Goal: Information Seeking & Learning: Learn about a topic

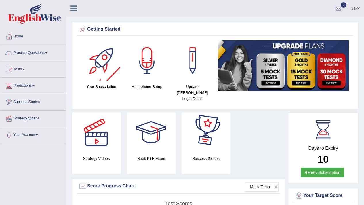
click at [51, 55] on link "Practice Questions" at bounding box center [33, 52] width 66 height 14
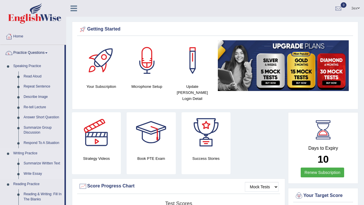
click at [39, 173] on link "Write Essay" at bounding box center [43, 174] width 44 height 10
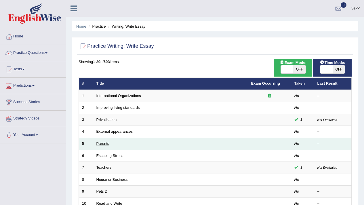
click at [106, 143] on link "Parents" at bounding box center [103, 143] width 13 height 4
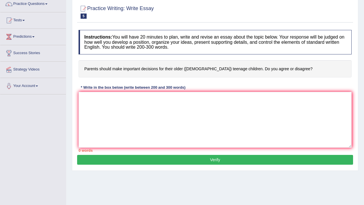
scroll to position [58, 0]
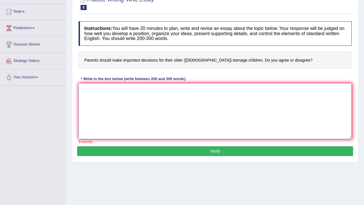
click at [135, 114] on textarea at bounding box center [215, 111] width 273 height 56
click at [95, 68] on h4 "Parents should make important decisions for their older (15 to 18 year-old) tee…" at bounding box center [215, 61] width 273 height 18
click at [99, 105] on textarea at bounding box center [215, 111] width 273 height 56
type textarea "o"
type textarea "p"
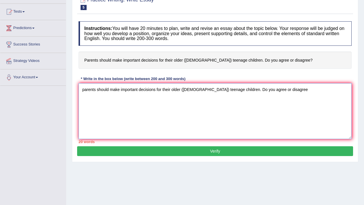
click at [92, 92] on textarea "parents should make important decisions for their older (15 to 18 year-old) tee…" at bounding box center [215, 111] width 273 height 56
click at [137, 113] on textarea "parents should make important decisions for their older (15 to 18 year-old) tee…" at bounding box center [215, 111] width 273 height 56
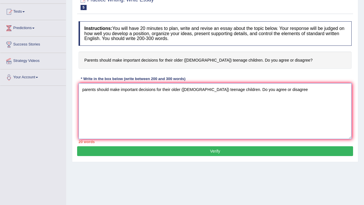
click at [137, 113] on textarea "parents should make important decisions for their older (15 to 18 year-old) tee…" at bounding box center [215, 111] width 273 height 56
paste textarea "The question of whether parents should make important decisions for their older…"
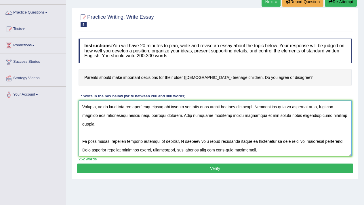
scroll to position [57, 0]
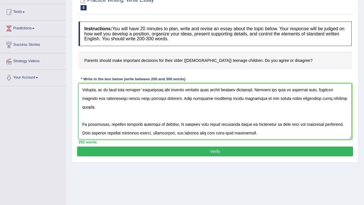
click at [152, 129] on textarea at bounding box center [215, 112] width 273 height 56
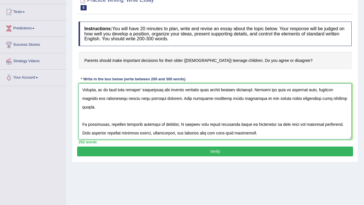
click at [128, 111] on textarea at bounding box center [215, 112] width 273 height 56
click at [141, 118] on textarea at bounding box center [215, 112] width 273 height 56
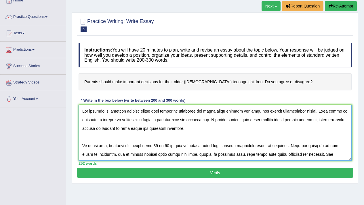
scroll to position [36, 0]
click at [143, 134] on textarea at bounding box center [215, 133] width 273 height 56
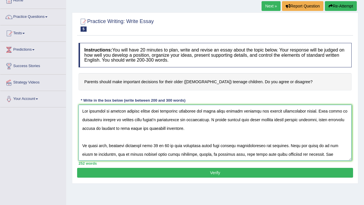
click at [143, 134] on textarea at bounding box center [215, 133] width 273 height 56
click at [221, 126] on textarea at bounding box center [215, 133] width 273 height 56
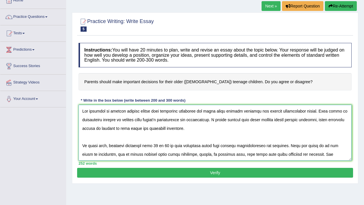
click at [221, 126] on textarea at bounding box center [215, 133] width 273 height 56
click at [227, 133] on textarea at bounding box center [215, 133] width 273 height 56
click at [230, 137] on textarea at bounding box center [215, 133] width 273 height 56
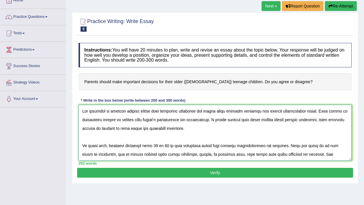
click at [230, 137] on textarea at bounding box center [215, 133] width 273 height 56
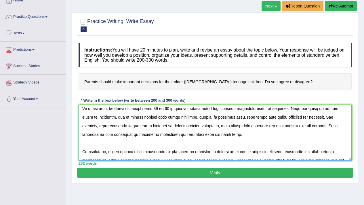
scroll to position [79, 0]
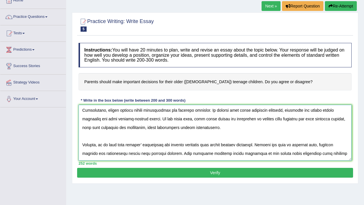
click at [251, 133] on textarea at bounding box center [215, 133] width 273 height 56
click at [250, 131] on textarea at bounding box center [215, 133] width 273 height 56
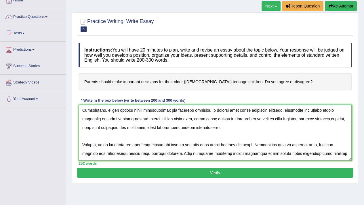
click at [250, 131] on textarea at bounding box center [215, 133] width 273 height 56
click at [254, 136] on textarea at bounding box center [215, 133] width 273 height 56
drag, startPoint x: 254, startPoint y: 136, endPoint x: 252, endPoint y: 132, distance: 4.6
click at [254, 136] on textarea at bounding box center [215, 133] width 273 height 56
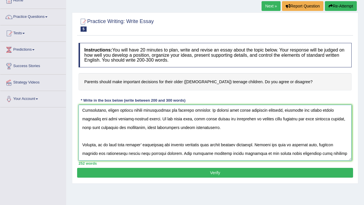
click at [250, 130] on textarea at bounding box center [215, 133] width 273 height 56
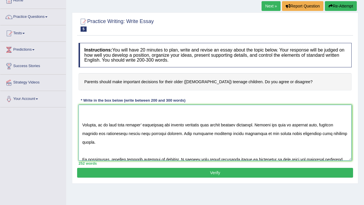
scroll to position [8, 0]
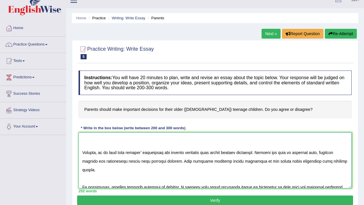
click at [240, 160] on textarea at bounding box center [215, 161] width 273 height 56
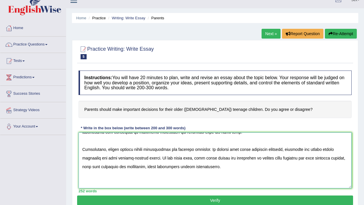
click at [236, 166] on textarea at bounding box center [215, 161] width 273 height 56
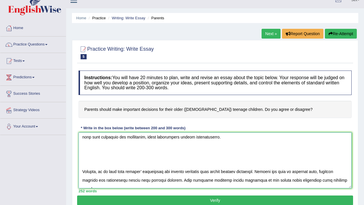
scroll to position [97, 0]
click at [83, 169] on textarea at bounding box center [215, 161] width 273 height 56
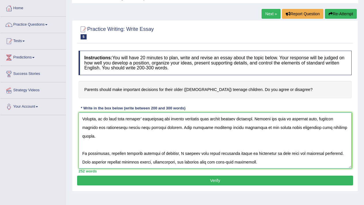
scroll to position [90, 0]
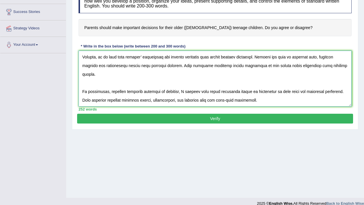
click at [296, 101] on textarea at bounding box center [215, 79] width 273 height 56
type textarea "The question of whether parents should make important decisions for their older…"
click at [288, 121] on button "Verify" at bounding box center [215, 119] width 276 height 10
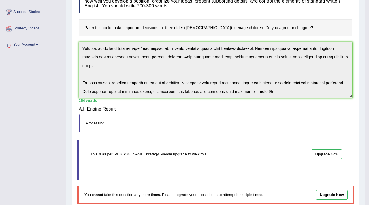
click at [288, 121] on div "Saving your answer..." at bounding box center [184, 102] width 369 height 205
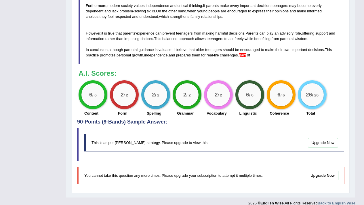
scroll to position [258, 0]
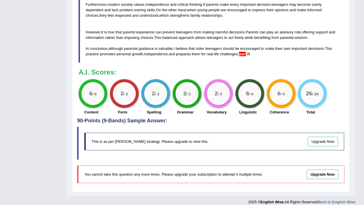
click at [248, 150] on blockquote "This is as per English Wise's strategy. Please upgrade to view this. Upgrade Now" at bounding box center [211, 143] width 268 height 33
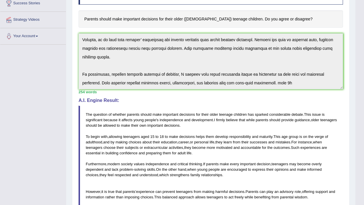
scroll to position [161, 0]
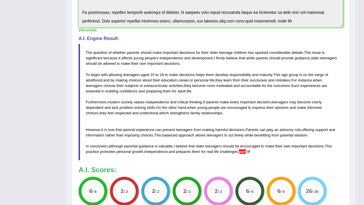
click at [207, 143] on blockquote "The question of whether parents should make important decisions for their older…" at bounding box center [211, 102] width 265 height 117
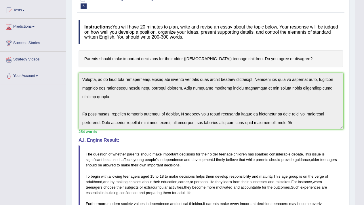
scroll to position [0, 0]
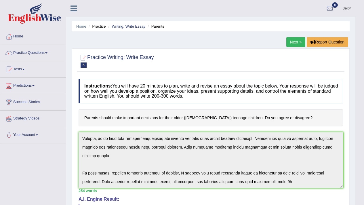
click at [261, 93] on h4 "Instructions: You will have 20 minutes to plan, write and revise an essay about…" at bounding box center [211, 91] width 265 height 24
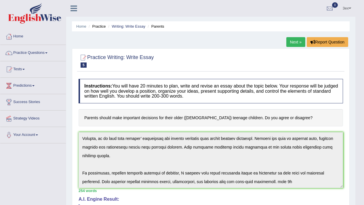
click at [261, 93] on h4 "Instructions: You will have 20 minutes to plan, write and revise an essay about…" at bounding box center [211, 91] width 265 height 24
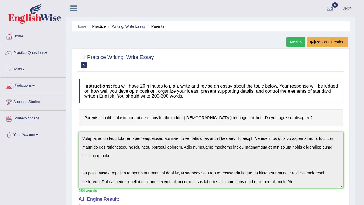
click at [261, 93] on h4 "Instructions: You will have 20 minutes to plan, write and revise an essay about…" at bounding box center [211, 91] width 265 height 24
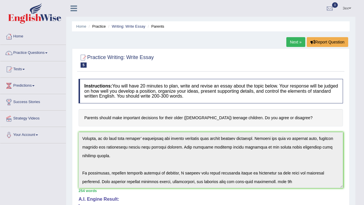
click at [261, 93] on h4 "Instructions: You will have 20 minutes to plan, write and revise an essay about…" at bounding box center [211, 91] width 265 height 24
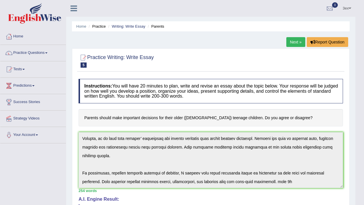
click at [261, 93] on h4 "Instructions: You will have 20 minutes to plan, write and revise an essay about…" at bounding box center [211, 91] width 265 height 24
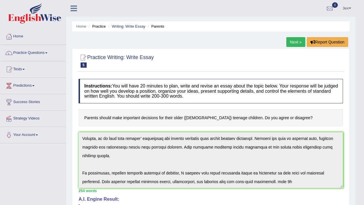
click at [261, 93] on h4 "Instructions: You will have 20 minutes to plan, write and revise an essay about…" at bounding box center [211, 91] width 265 height 24
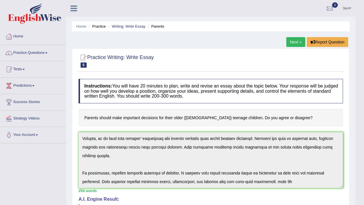
click at [261, 93] on h4 "Instructions: You will have 20 minutes to plan, write and revise an essay about…" at bounding box center [211, 91] width 265 height 24
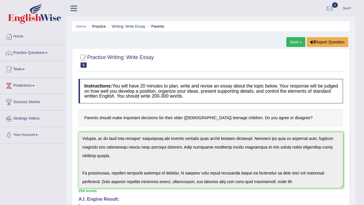
click at [261, 93] on h4 "Instructions: You will have 20 minutes to plan, write and revise an essay about…" at bounding box center [211, 91] width 265 height 24
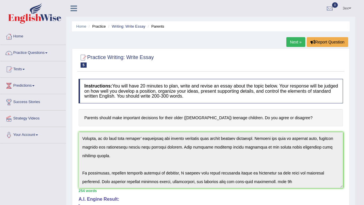
click at [261, 93] on h4 "Instructions: You will have 20 minutes to plan, write and revise an essay about…" at bounding box center [211, 91] width 265 height 24
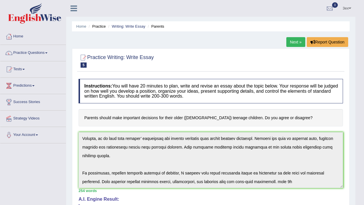
click at [261, 93] on h4 "Instructions: You will have 20 minutes to plan, write and revise an essay about…" at bounding box center [211, 91] width 265 height 24
click at [122, 24] on link "Writing: Write Essay" at bounding box center [129, 26] width 34 height 4
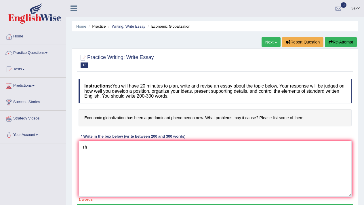
type textarea "T"
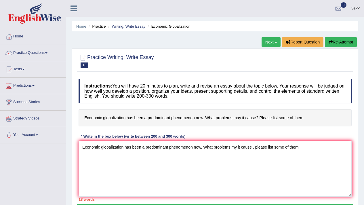
click at [182, 148] on textarea "Economic globalization has been a predominant phenomenon now. What problems my …" at bounding box center [215, 169] width 273 height 56
click at [180, 149] on textarea "Economic globalization has been a predominant phenomenon now. What problems my …" at bounding box center [215, 169] width 273 height 56
click at [180, 160] on textarea "Economic globalization has been a predominant phenomenon now. What problems my …" at bounding box center [215, 169] width 273 height 56
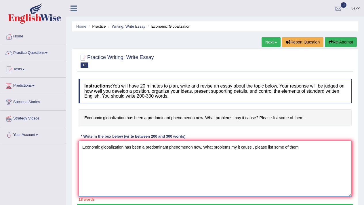
click at [180, 160] on textarea "Economic globalization has been a predominant phenomenon now. What problems my …" at bounding box center [215, 169] width 273 height 56
paste textarea "Additionally, globalization can harm the environment. The rapid expansion of in…"
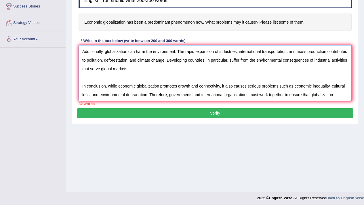
click at [81, 50] on textarea "Additionally, globalization can harm the environment. The rapid expansion of in…" at bounding box center [215, 73] width 273 height 56
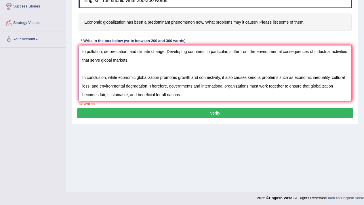
click at [108, 52] on textarea "Additionally, globalization can harm the environment. The rapid expansion of in…" at bounding box center [215, 73] width 273 height 56
click at [103, 51] on textarea "Additionally, globalization can harm the environment. The rapid expansion of in…" at bounding box center [215, 73] width 273 height 56
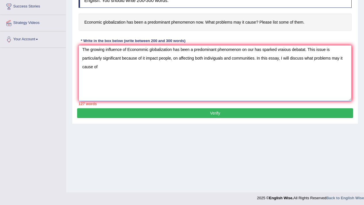
scroll to position [0, 0]
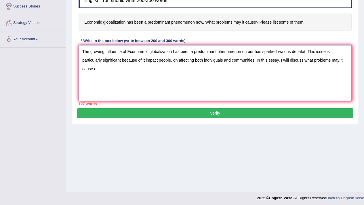
drag, startPoint x: 128, startPoint y: 68, endPoint x: 245, endPoint y: 69, distance: 117.3
click at [245, 69] on textarea "The growing influence of Econommic globalization has been a predominant phenome…" at bounding box center [215, 73] width 273 height 56
click at [243, 69] on textarea "The growing influence of Econommic globalization has been a predominant phenome…" at bounding box center [215, 73] width 273 height 56
drag, startPoint x: 128, startPoint y: 67, endPoint x: 204, endPoint y: 74, distance: 76.7
click at [203, 74] on textarea "The growing influence of Econommic globalization has been a predominant phenome…" at bounding box center [215, 73] width 273 height 56
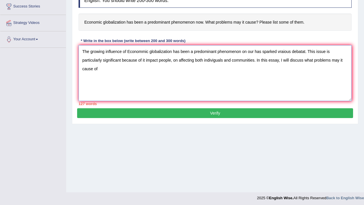
drag, startPoint x: 209, startPoint y: 72, endPoint x: 242, endPoint y: 68, distance: 33.3
click at [242, 68] on textarea "The growing influence of Econommic globalization has been a predominant phenome…" at bounding box center [215, 73] width 273 height 56
drag, startPoint x: 242, startPoint y: 68, endPoint x: 128, endPoint y: 70, distance: 114.4
click at [128, 70] on textarea "The growing influence of Econommic globalization has been a predominant phenome…" at bounding box center [215, 73] width 273 height 56
click at [129, 86] on textarea "The growing influence of Econommic globalization has been a predominant phenome…" at bounding box center [215, 73] width 273 height 56
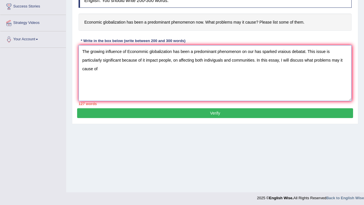
paste textarea "Econommic globalization has been a predominant phenomenon"
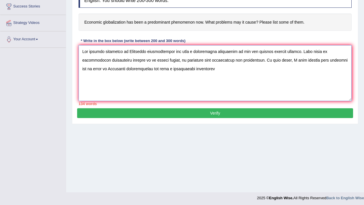
click at [104, 88] on textarea at bounding box center [215, 73] width 273 height 56
click at [130, 69] on textarea at bounding box center [215, 73] width 273 height 56
click at [235, 81] on textarea at bounding box center [215, 73] width 273 height 56
click at [235, 83] on textarea at bounding box center [215, 73] width 273 height 56
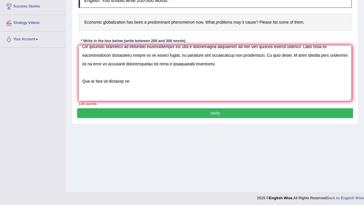
paste textarea "Econommic globalization has been a predominant phenomenon"
click at [133, 98] on textarea at bounding box center [215, 73] width 273 height 56
click at [258, 102] on div "147 words" at bounding box center [215, 103] width 273 height 5
click at [256, 98] on textarea at bounding box center [215, 73] width 273 height 56
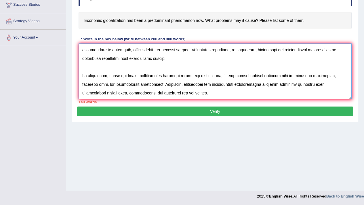
scroll to position [96, 0]
click at [105, 51] on textarea at bounding box center [215, 72] width 273 height 56
click at [240, 50] on textarea at bounding box center [215, 72] width 273 height 56
drag, startPoint x: 241, startPoint y: 49, endPoint x: 125, endPoint y: 55, distance: 115.4
click at [125, 55] on textarea at bounding box center [215, 72] width 273 height 56
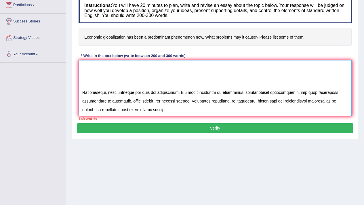
scroll to position [53, 0]
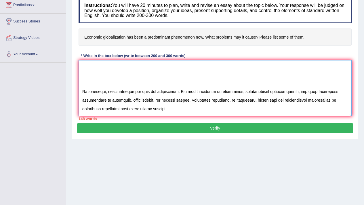
click at [256, 65] on textarea at bounding box center [215, 88] width 273 height 56
paste textarea "international transportation, and mass production contributes to pollution,"
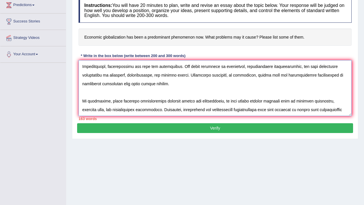
scroll to position [88, 0]
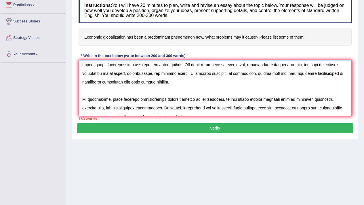
drag, startPoint x: 82, startPoint y: 101, endPoint x: 167, endPoint y: 108, distance: 84.7
click at [167, 108] on textarea at bounding box center [215, 88] width 273 height 56
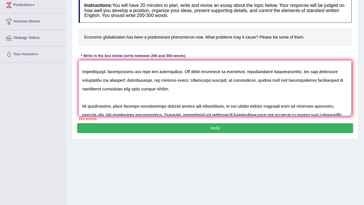
scroll to position [44, 0]
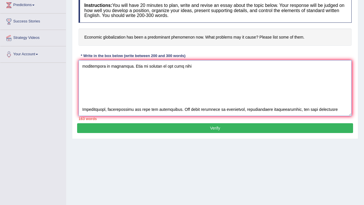
click at [192, 90] on textarea at bounding box center [215, 88] width 273 height 56
click at [190, 86] on textarea at bounding box center [215, 88] width 273 height 56
paste textarea "industrial activities that serve global markets."
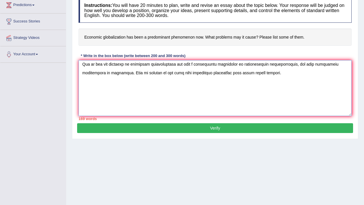
scroll to position [40, 0]
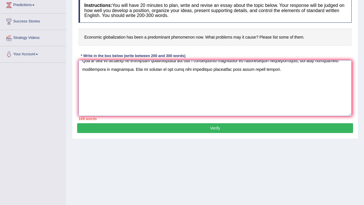
click at [262, 88] on textarea at bounding box center [215, 88] width 273 height 56
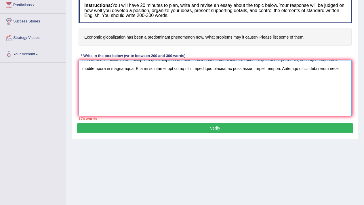
scroll to position [41, 0]
paste textarea "industrial activities that serve global markets."
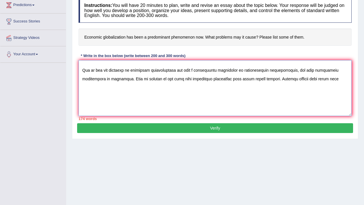
scroll to position [12, 0]
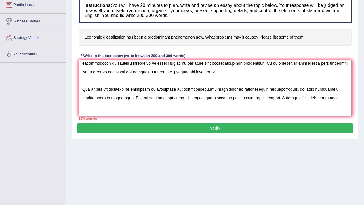
drag, startPoint x: 103, startPoint y: 90, endPoint x: 220, endPoint y: 90, distance: 117.3
click at [220, 90] on textarea at bounding box center [215, 88] width 273 height 56
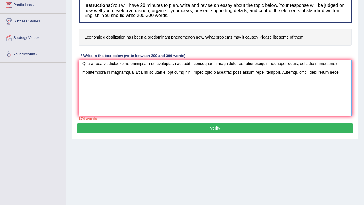
click at [331, 88] on textarea at bounding box center [215, 88] width 273 height 56
paste textarea "econommic globalization has been a predominant phenomenon."
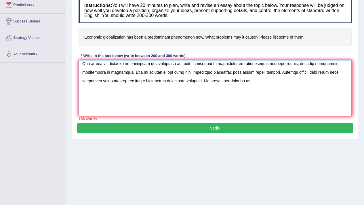
paste textarea "econommic globalization has been a predominant phenomenon."
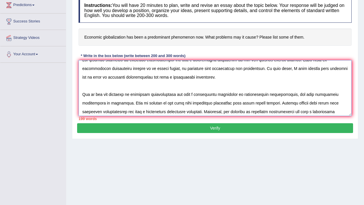
scroll to position [0, 0]
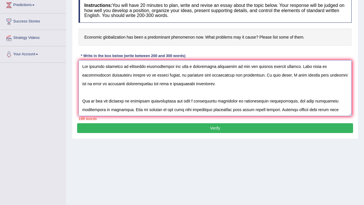
click at [82, 84] on textarea at bounding box center [215, 88] width 273 height 56
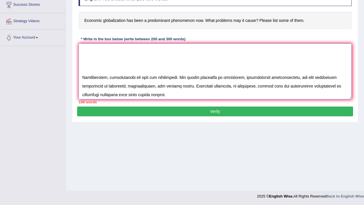
scroll to position [98, 0]
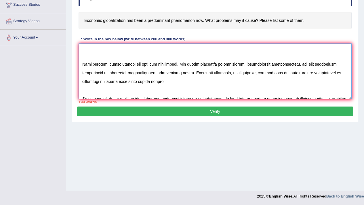
click at [84, 63] on textarea at bounding box center [215, 72] width 273 height 56
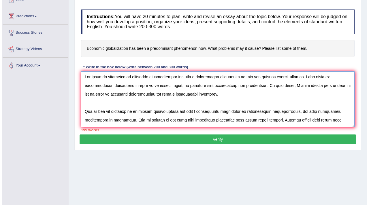
scroll to position [1, 0]
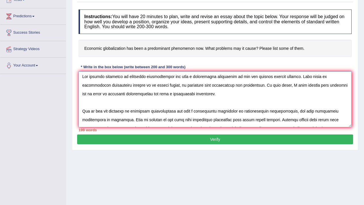
click at [216, 92] on textarea at bounding box center [215, 99] width 273 height 56
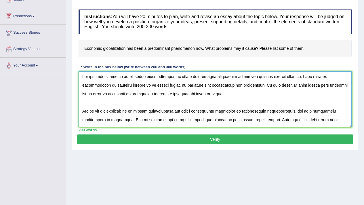
type textarea "The growing influence of econommic globalization has been a predominant phenome…"
click at [203, 140] on button "Verify" at bounding box center [215, 140] width 276 height 10
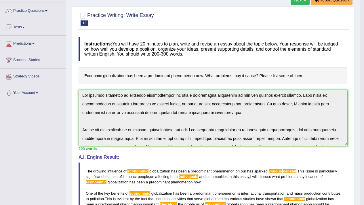
scroll to position [40, 0]
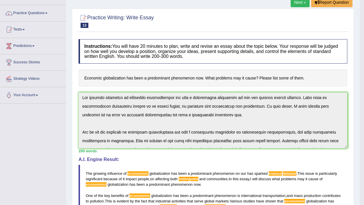
click at [300, 6] on link "Next »" at bounding box center [300, 2] width 19 height 10
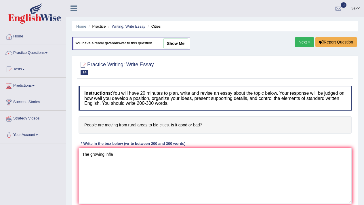
click at [179, 48] on link "show me" at bounding box center [175, 44] width 25 height 10
type textarea "The growing influence of urban migration on our lives has sparked various debat…"
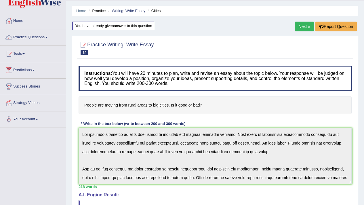
scroll to position [3, 0]
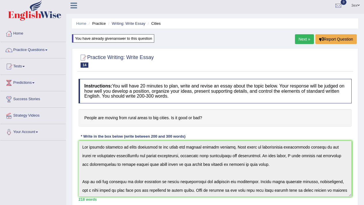
click at [302, 35] on link "Next »" at bounding box center [304, 39] width 19 height 10
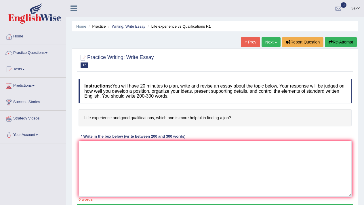
click at [302, 35] on div "Home Practice Writing: Write Essay Life experience vs Qualifications R1 « Prev …" at bounding box center [215, 144] width 298 height 288
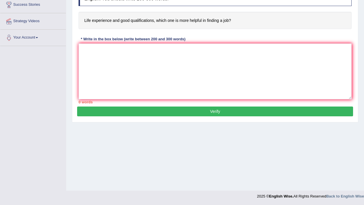
scroll to position [34, 0]
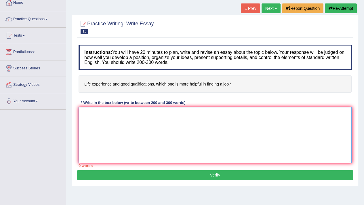
click at [196, 116] on textarea at bounding box center [215, 135] width 273 height 56
type textarea "l"
type textarea "L"
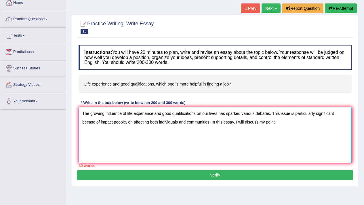
drag, startPoint x: 135, startPoint y: 115, endPoint x: 199, endPoint y: 115, distance: 64.5
click at [199, 115] on textarea "The growing influence of life experience and good qualifications on our lives h…" at bounding box center [215, 135] width 273 height 56
click at [285, 126] on textarea "The growing influence of life experience and good qualifications on our lives h…" at bounding box center [215, 135] width 273 height 56
paste textarea "experience and good qualifications o"
type textarea "The growing influence of life experience and good qualifications on our lives h…"
